Goal: Go to known website: Access a specific website the user already knows

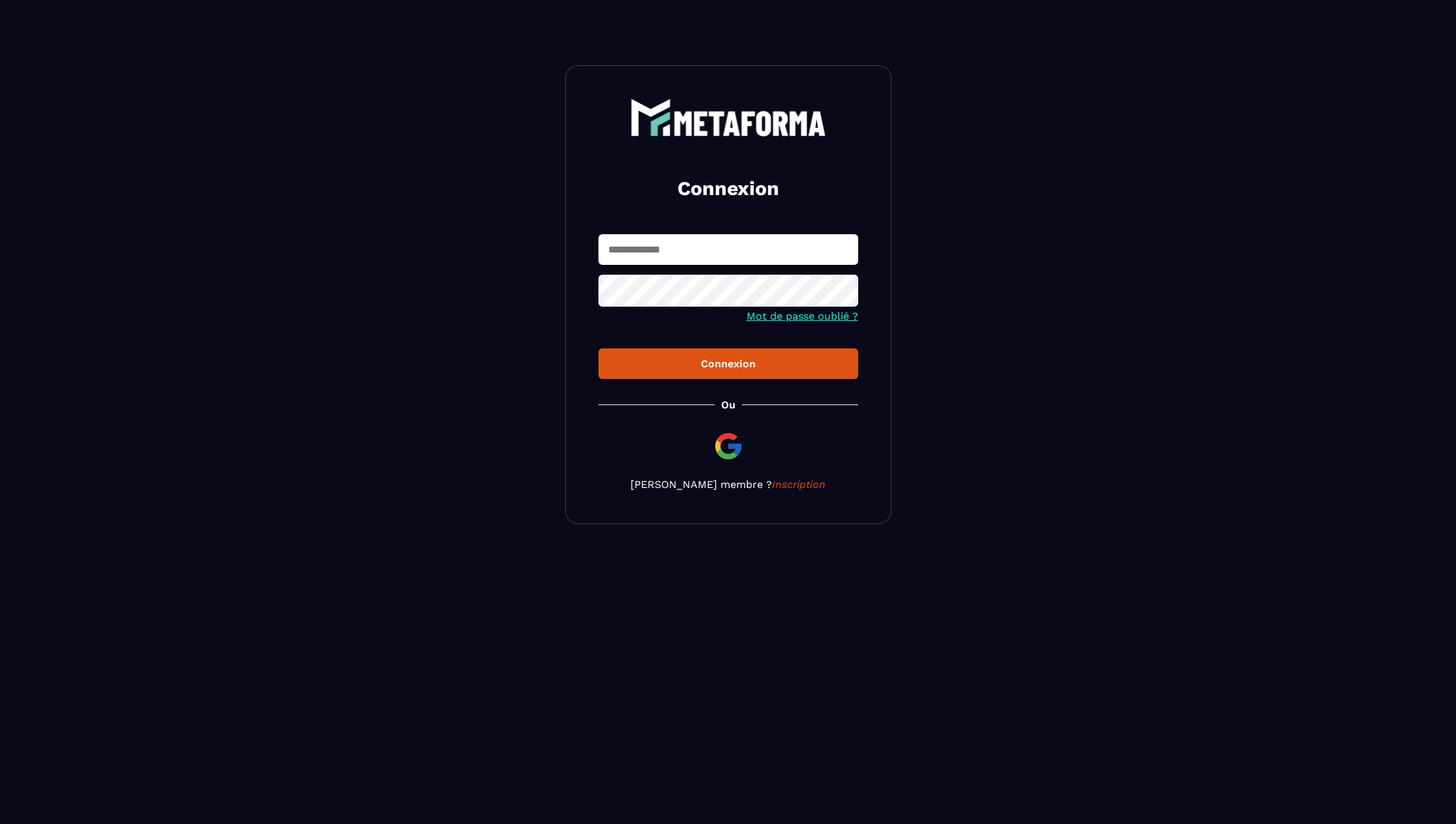
click at [737, 443] on img at bounding box center [728, 446] width 31 height 31
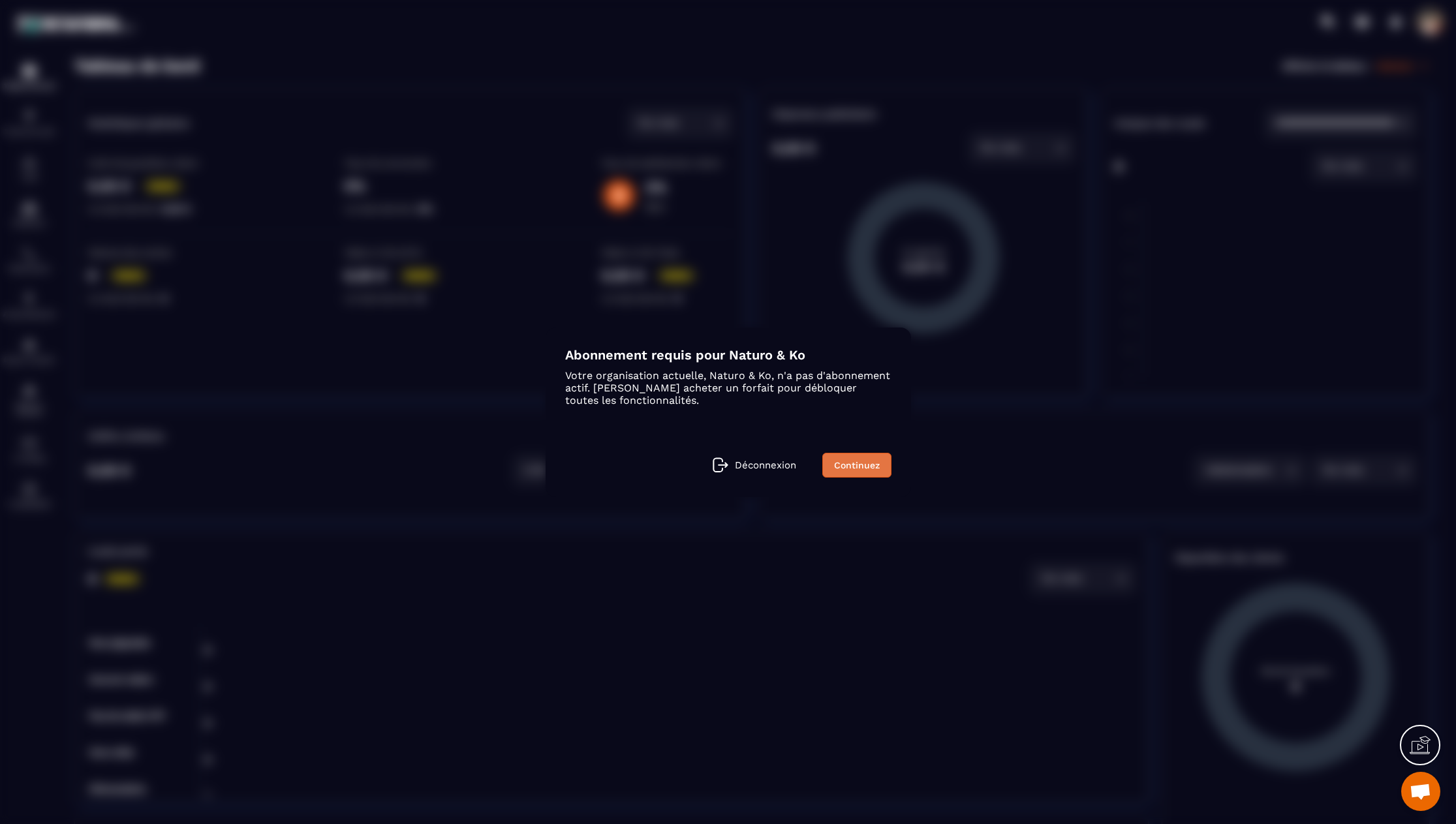
click at [844, 465] on link "Continuez" at bounding box center [857, 465] width 69 height 25
